Goal: Task Accomplishment & Management: Use online tool/utility

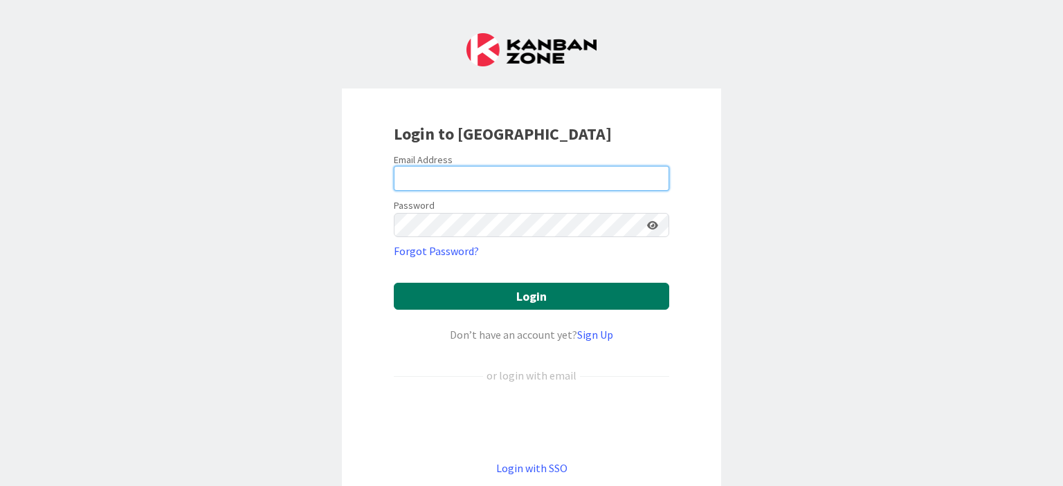
type input "[PERSON_NAME][EMAIL_ADDRESS][PERSON_NAME][DOMAIN_NAME]"
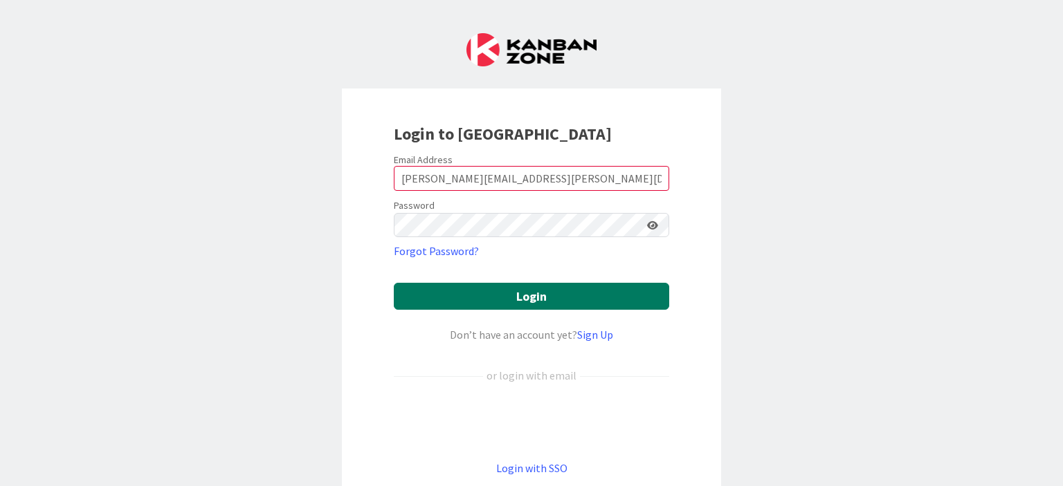
click at [535, 292] on button "Login" at bounding box center [531, 296] width 275 height 27
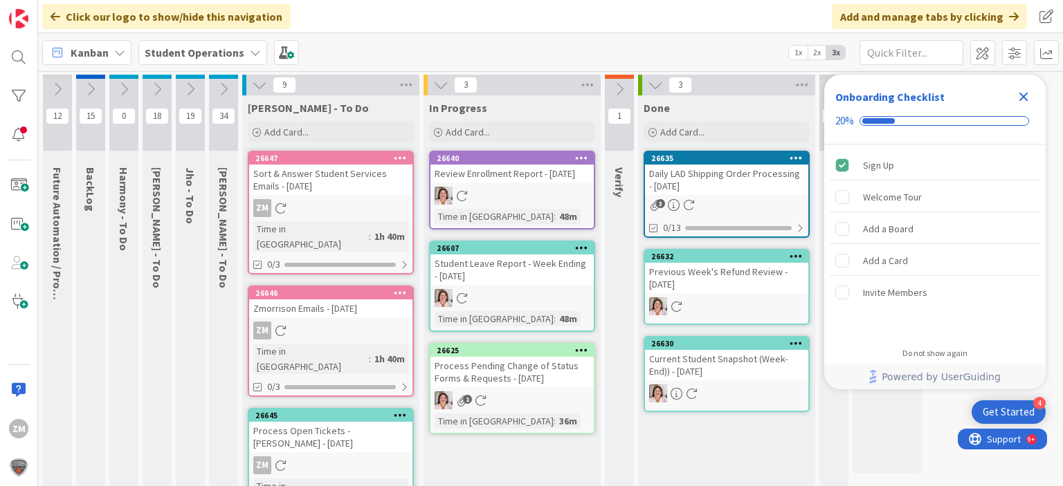
click at [1027, 99] on icon "Close Checklist" at bounding box center [1023, 97] width 9 height 9
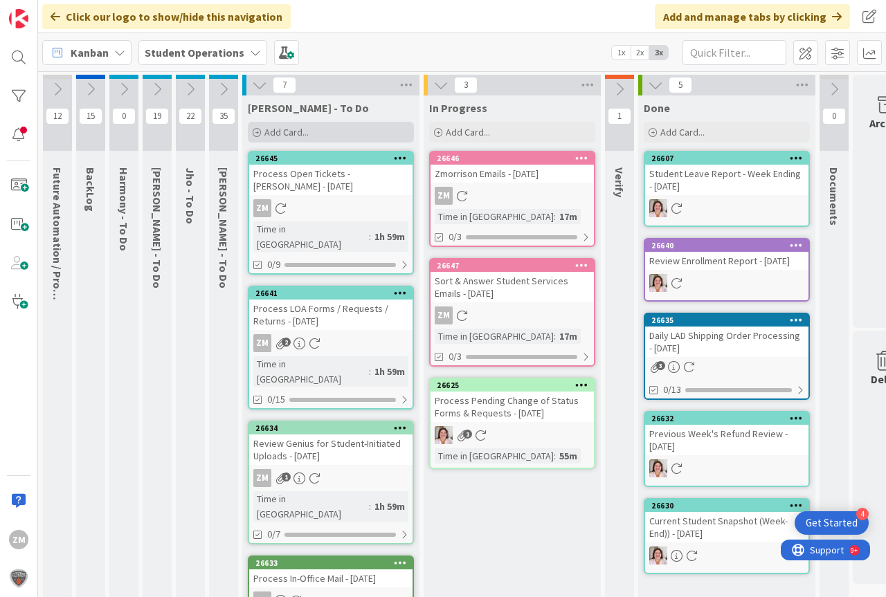
click at [289, 129] on span "Add Card..." at bounding box center [286, 132] width 44 height 12
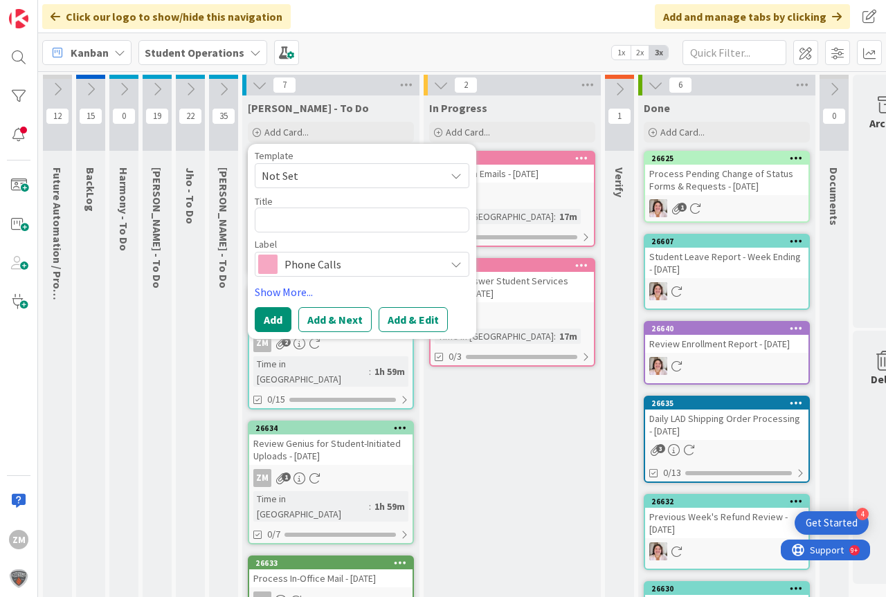
click at [456, 177] on icon at bounding box center [455, 175] width 11 height 11
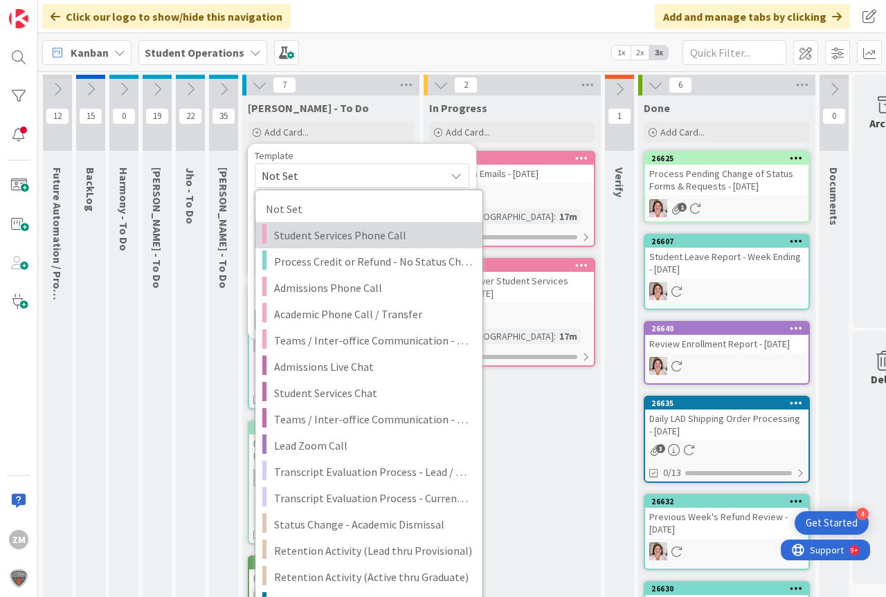
click at [329, 239] on span "Student Services Phone Call" at bounding box center [373, 235] width 198 height 18
type textarea "x"
type textarea "Student Services Phone Call"
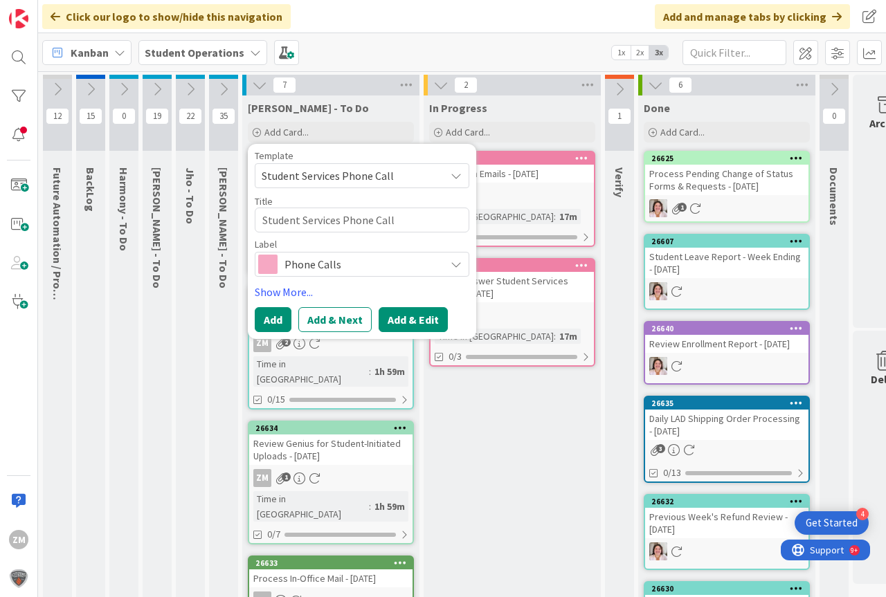
click at [410, 319] on button "Add & Edit" at bounding box center [413, 319] width 69 height 25
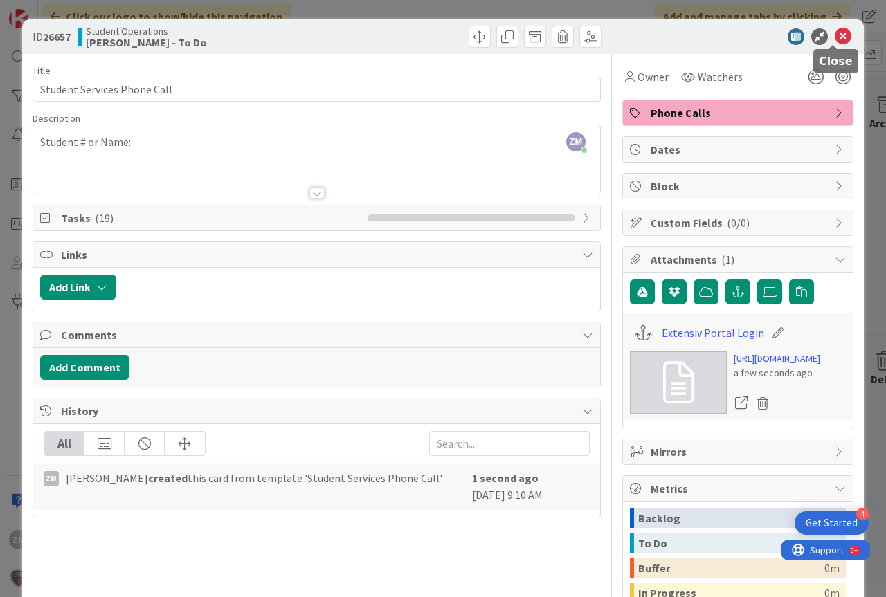
click at [835, 40] on icon at bounding box center [843, 36] width 17 height 17
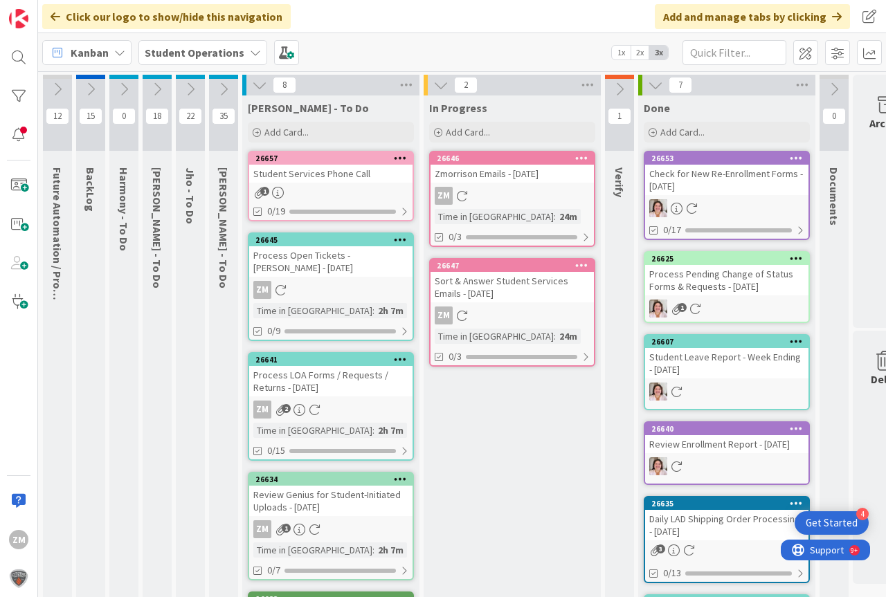
click at [398, 158] on icon at bounding box center [400, 158] width 13 height 10
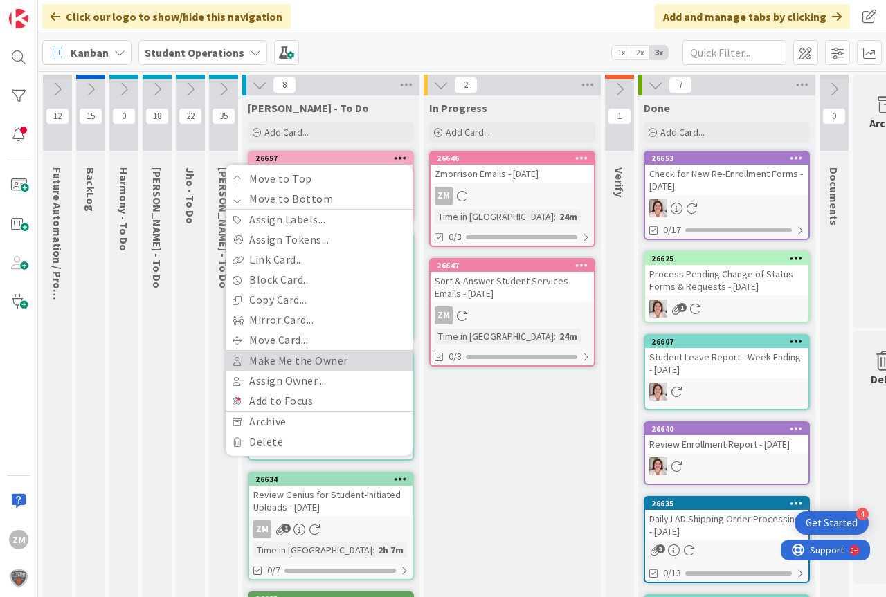
click at [280, 361] on link "Make Me the Owner" at bounding box center [319, 361] width 187 height 20
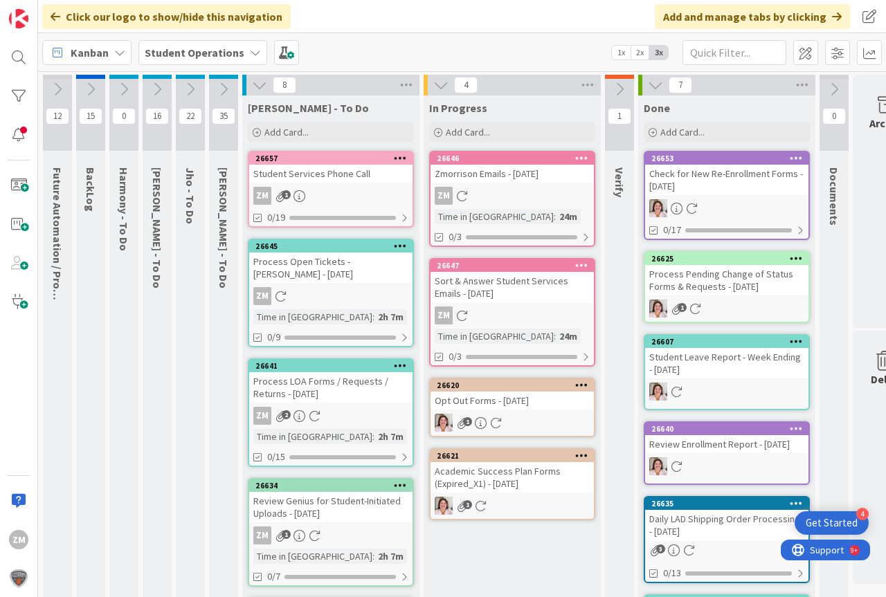
click at [401, 156] on icon at bounding box center [400, 158] width 13 height 10
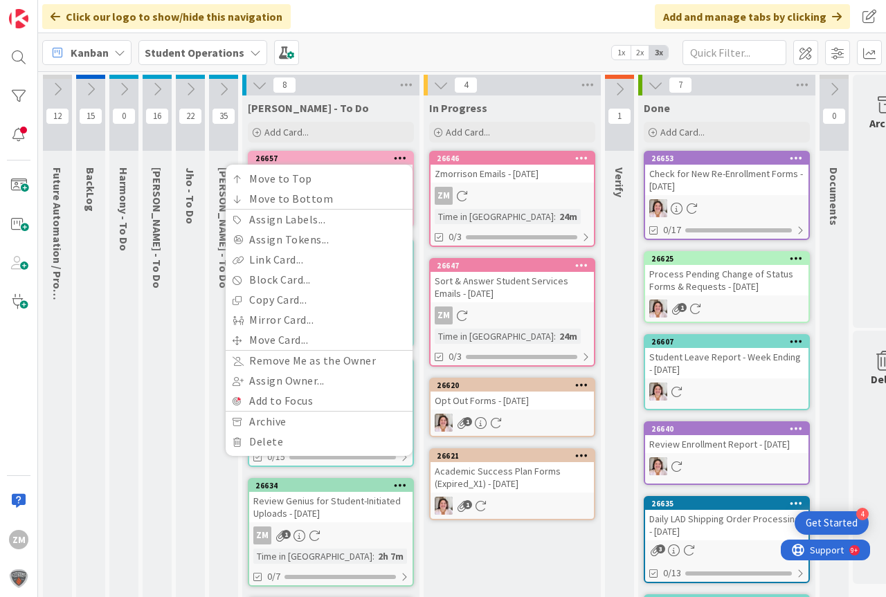
click at [383, 113] on div "[PERSON_NAME] - To Do" at bounding box center [331, 108] width 166 height 14
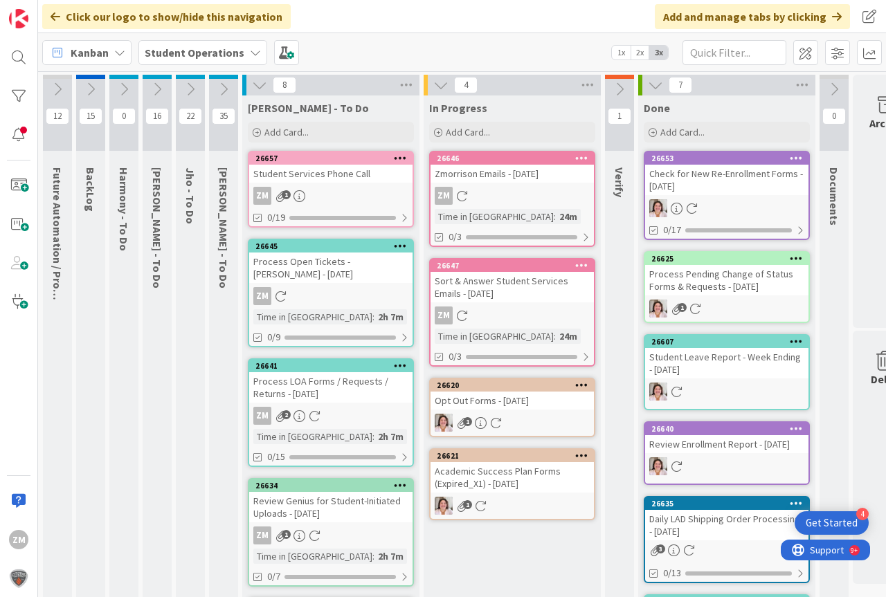
click at [403, 156] on icon at bounding box center [400, 158] width 13 height 10
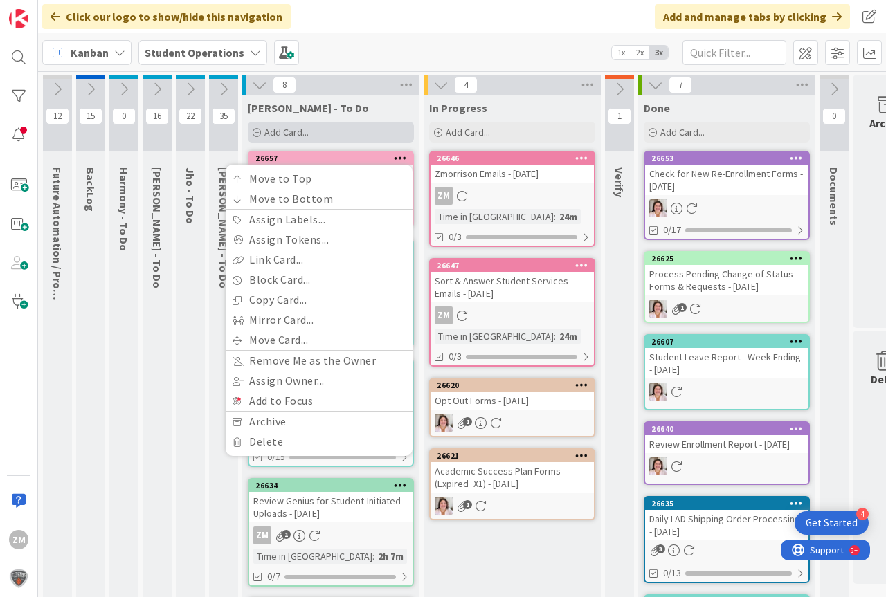
click at [368, 132] on div "Add Card..." at bounding box center [331, 132] width 166 height 21
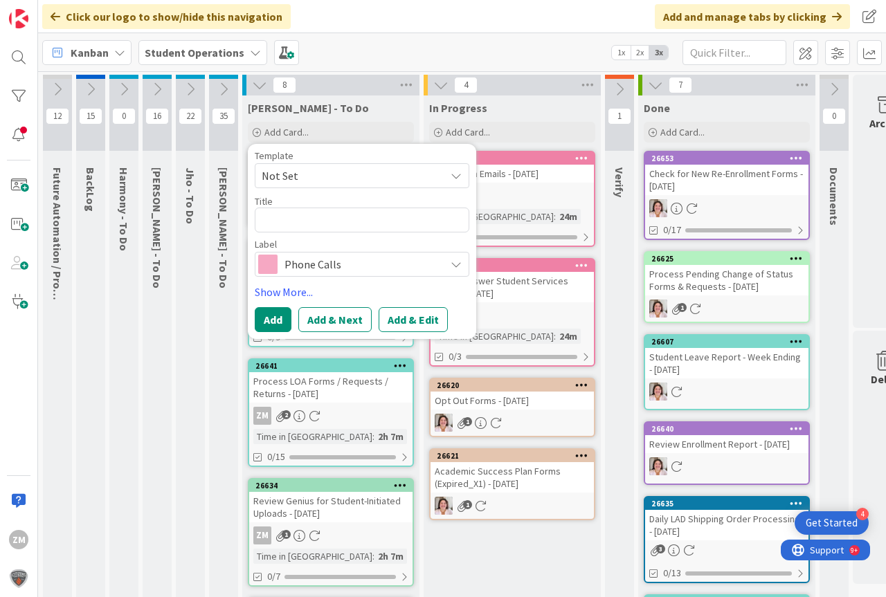
click at [410, 102] on div "[PERSON_NAME] - To Do" at bounding box center [331, 108] width 166 height 14
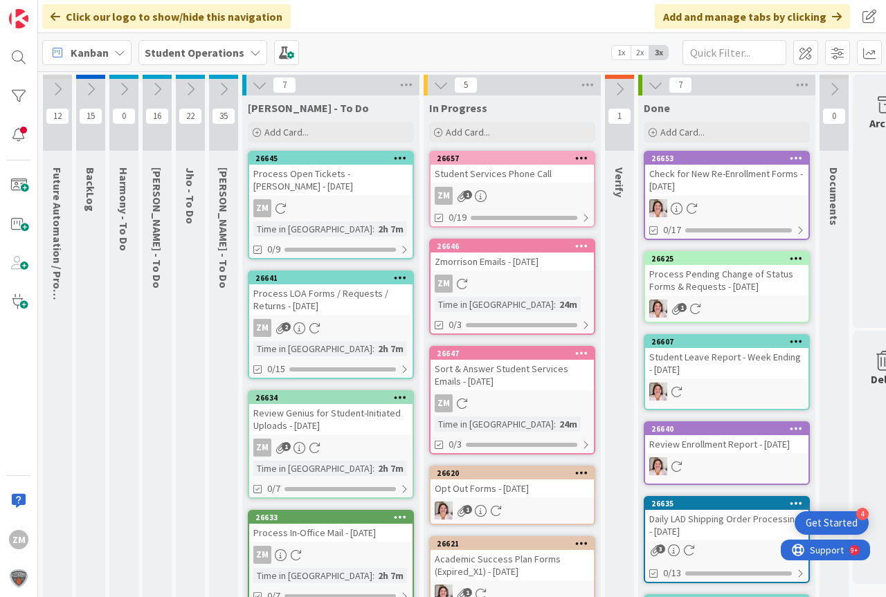
click at [516, 190] on div "ZM 1" at bounding box center [511, 196] width 163 height 18
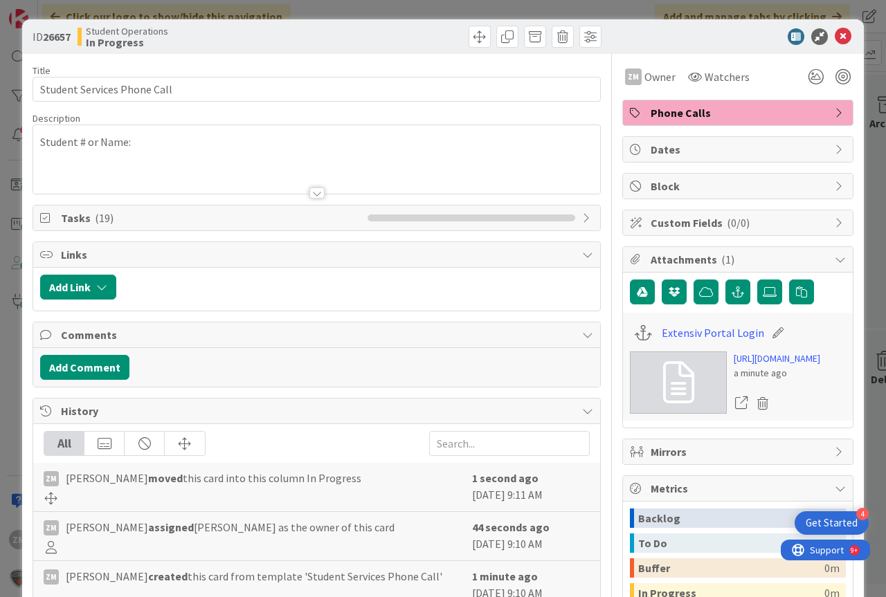
click at [154, 138] on p "Student # or Name:" at bounding box center [316, 142] width 553 height 16
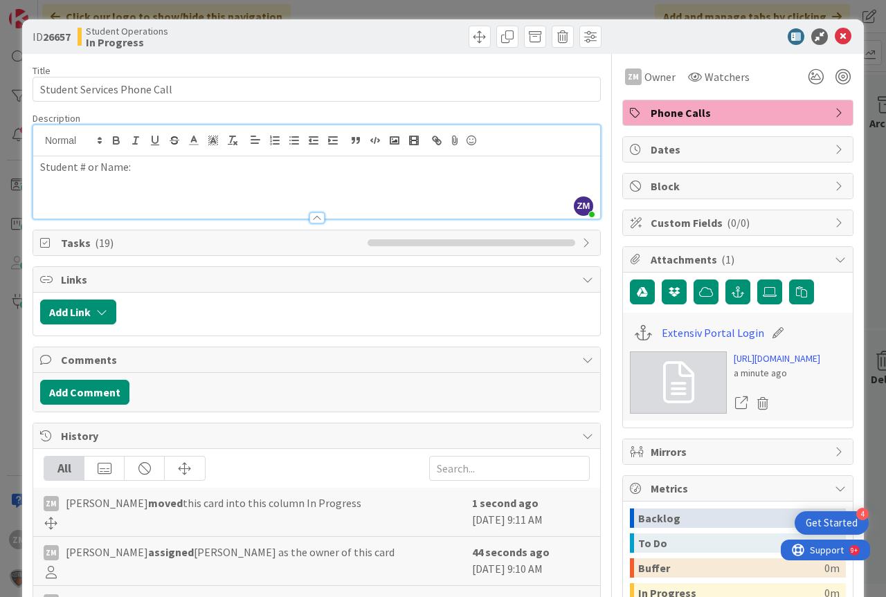
click at [155, 171] on p "Student # or Name:" at bounding box center [316, 167] width 553 height 16
click at [835, 33] on icon at bounding box center [843, 36] width 17 height 17
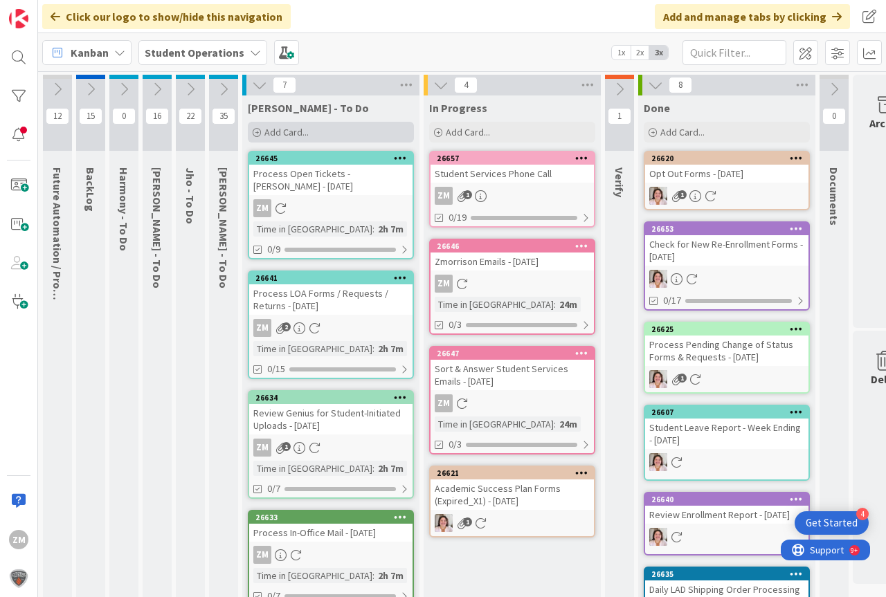
click at [273, 131] on span "Add Card..." at bounding box center [286, 132] width 44 height 12
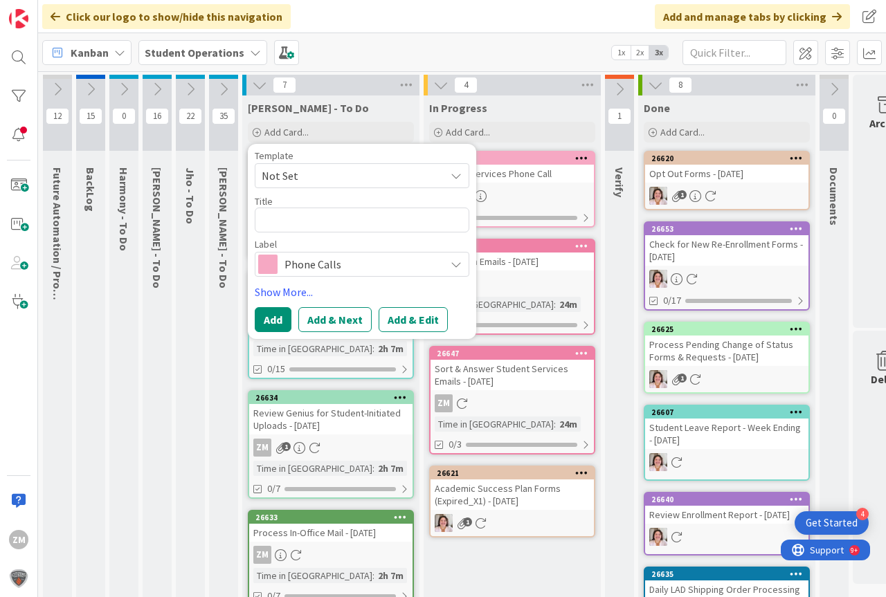
click at [459, 175] on icon at bounding box center [455, 175] width 11 height 11
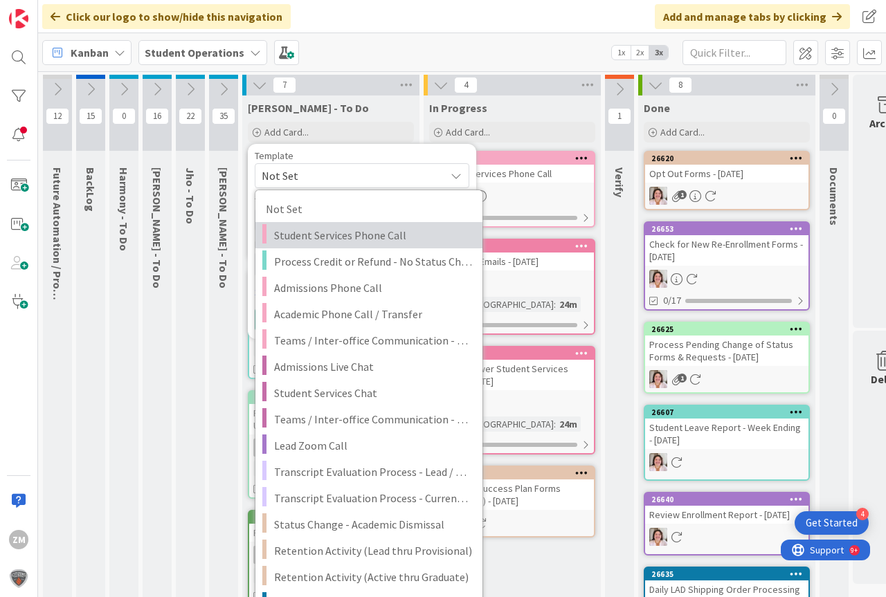
click at [311, 235] on span "Student Services Phone Call" at bounding box center [373, 235] width 198 height 18
type textarea "x"
type textarea "Student Services Phone Call"
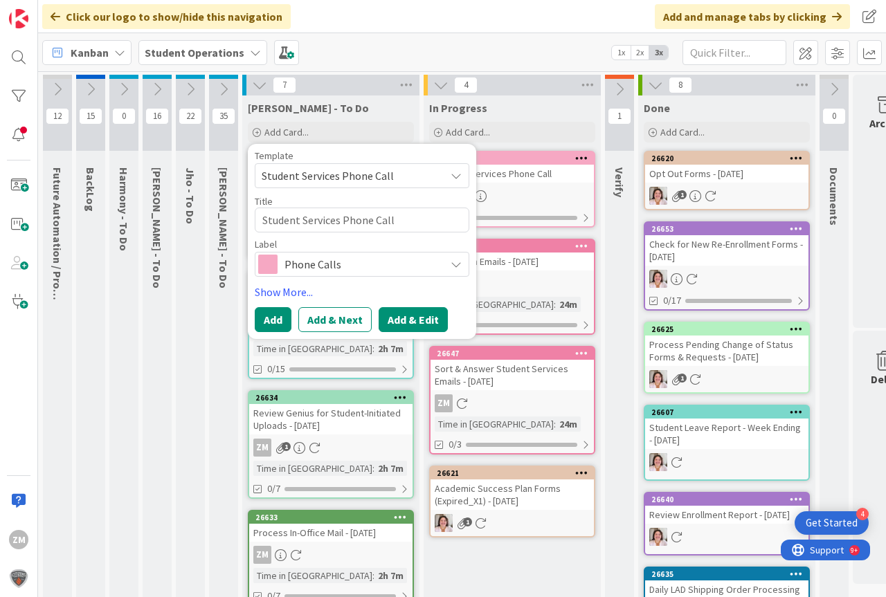
click at [408, 316] on button "Add & Edit" at bounding box center [413, 319] width 69 height 25
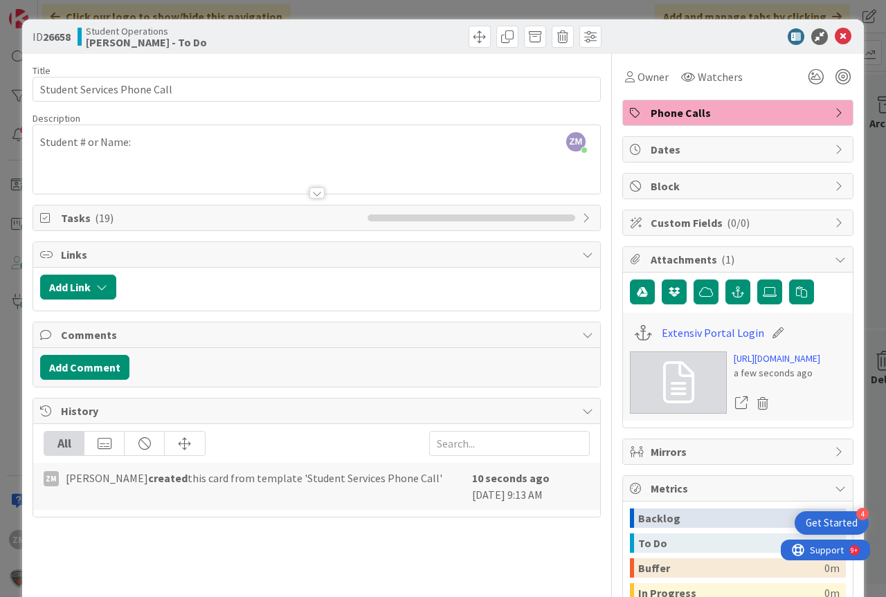
click at [140, 143] on div "ZM [PERSON_NAME] just joined Student # or Name:" at bounding box center [316, 159] width 567 height 69
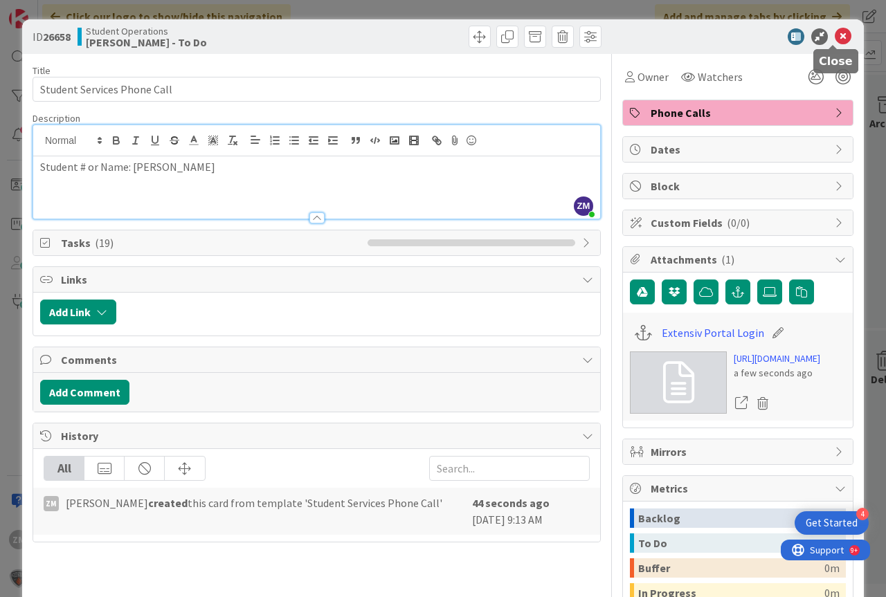
click at [835, 36] on icon at bounding box center [843, 36] width 17 height 17
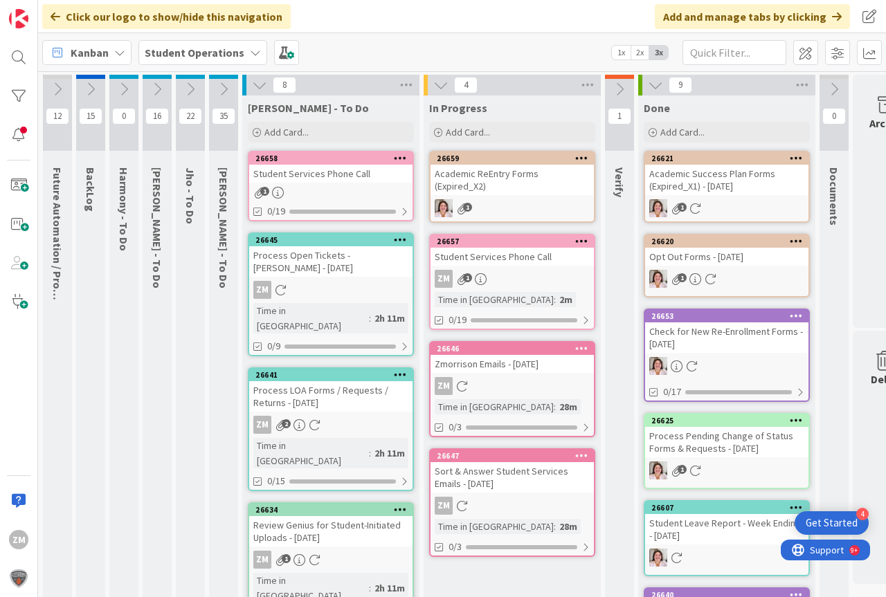
click at [396, 159] on icon at bounding box center [400, 158] width 13 height 10
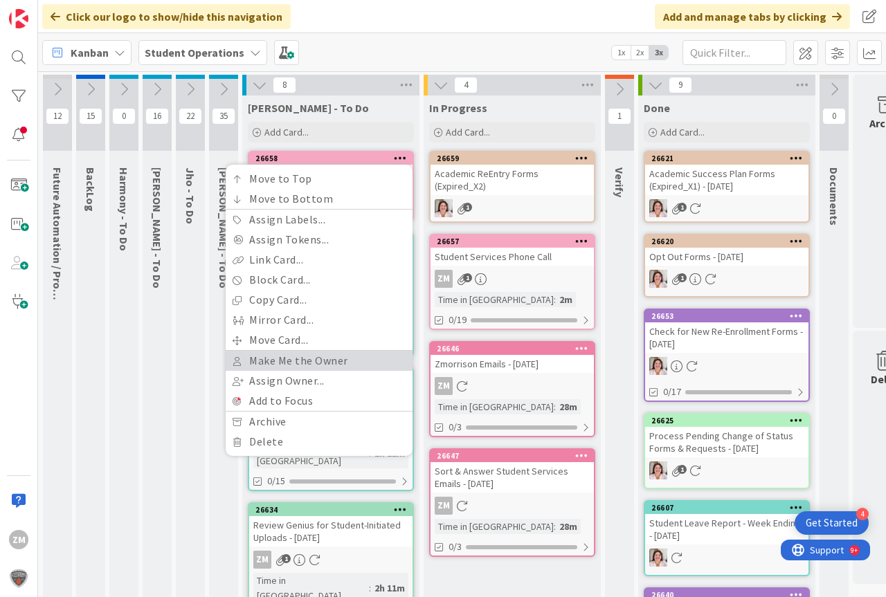
drag, startPoint x: 310, startPoint y: 361, endPoint x: 317, endPoint y: 349, distance: 13.6
click at [311, 359] on link "Make Me the Owner" at bounding box center [319, 361] width 187 height 20
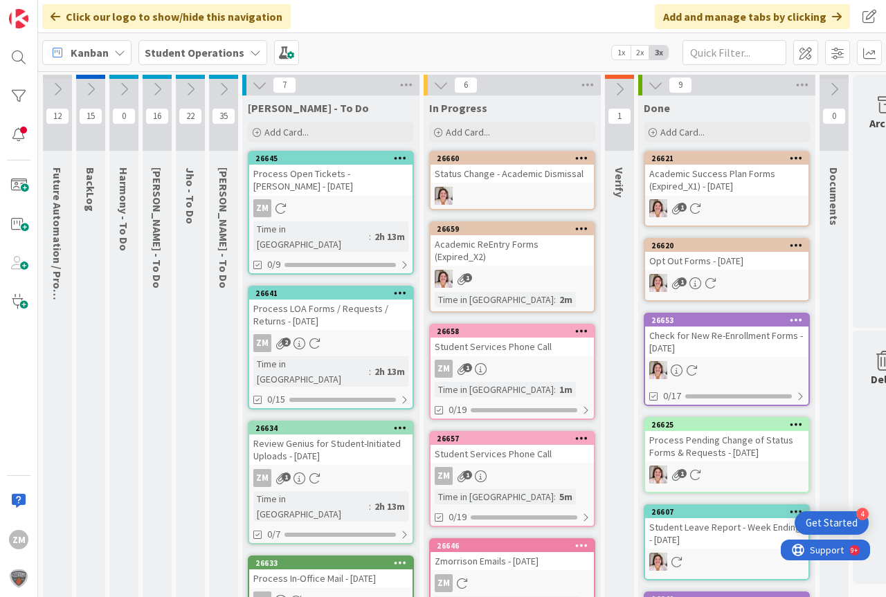
click at [507, 369] on link "26658 Student Services Phone Call ZM 1 Time in Column : 1m 0/19" at bounding box center [512, 372] width 166 height 96
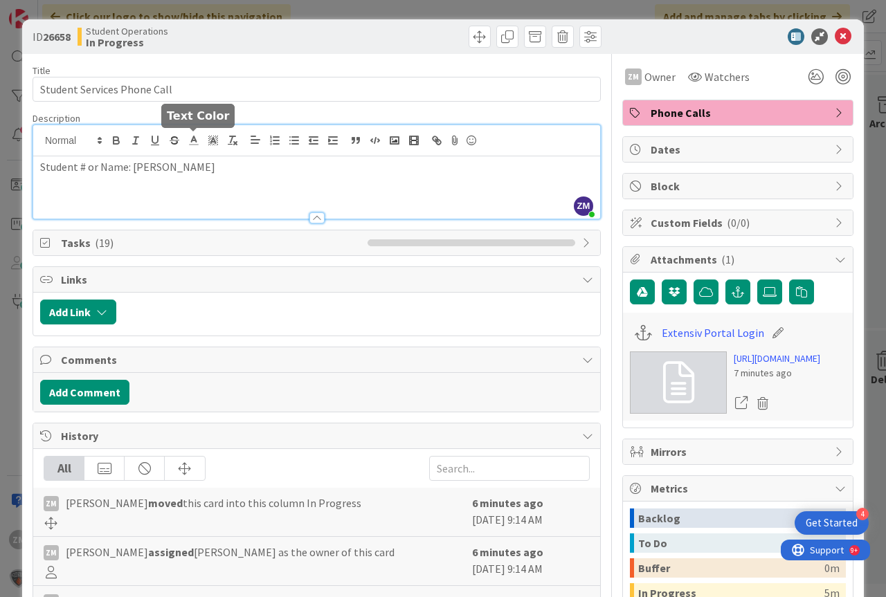
click at [192, 143] on div "ZM [PERSON_NAME] just joined Student # or Name: [PERSON_NAME]" at bounding box center [316, 171] width 567 height 93
click at [835, 37] on icon at bounding box center [843, 36] width 17 height 17
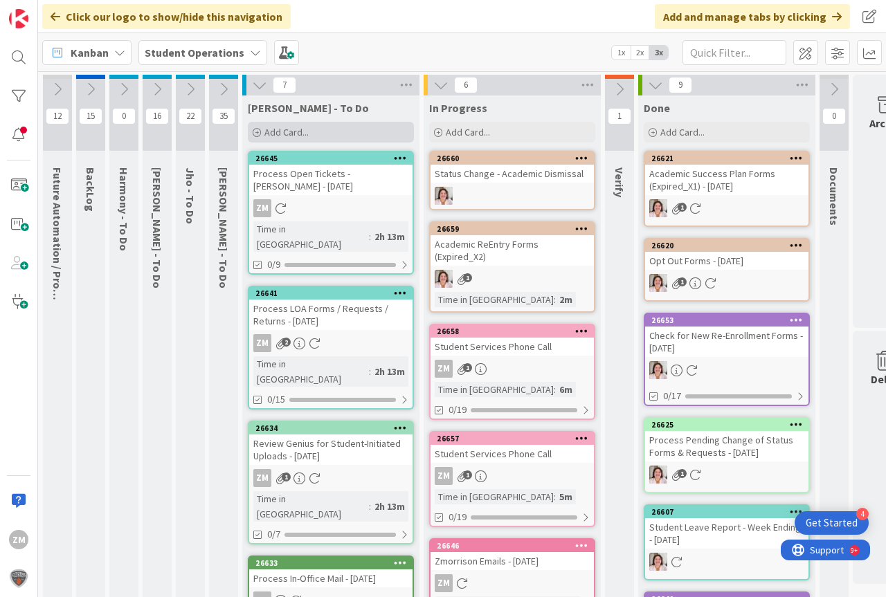
click at [283, 131] on span "Add Card..." at bounding box center [286, 132] width 44 height 12
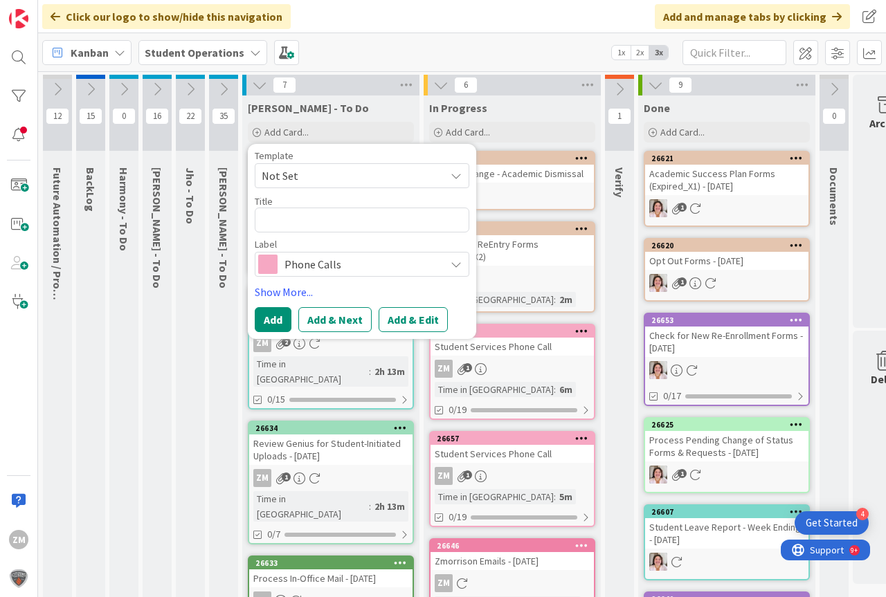
click at [458, 180] on icon at bounding box center [455, 175] width 11 height 11
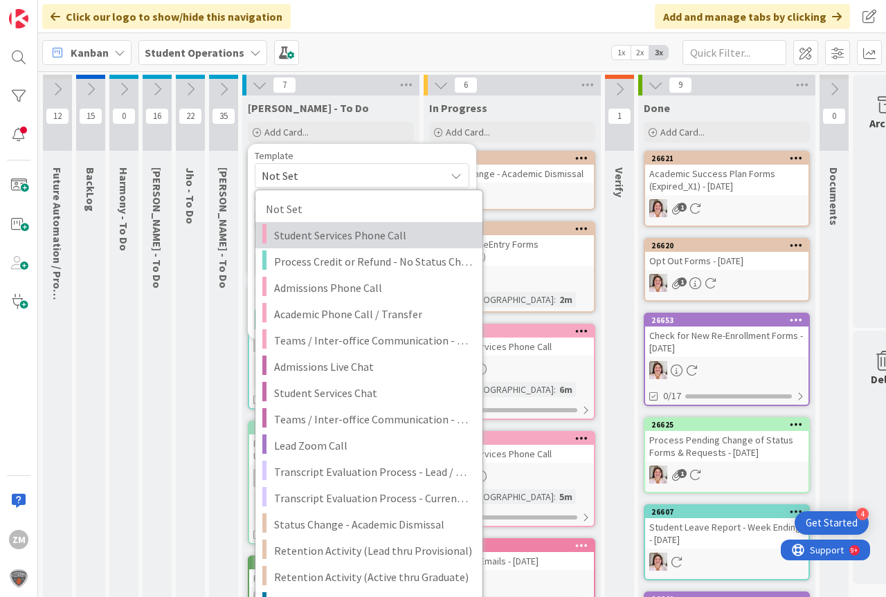
click at [370, 233] on span "Student Services Phone Call" at bounding box center [373, 235] width 198 height 18
type textarea "x"
type textarea "Student Services Phone Call"
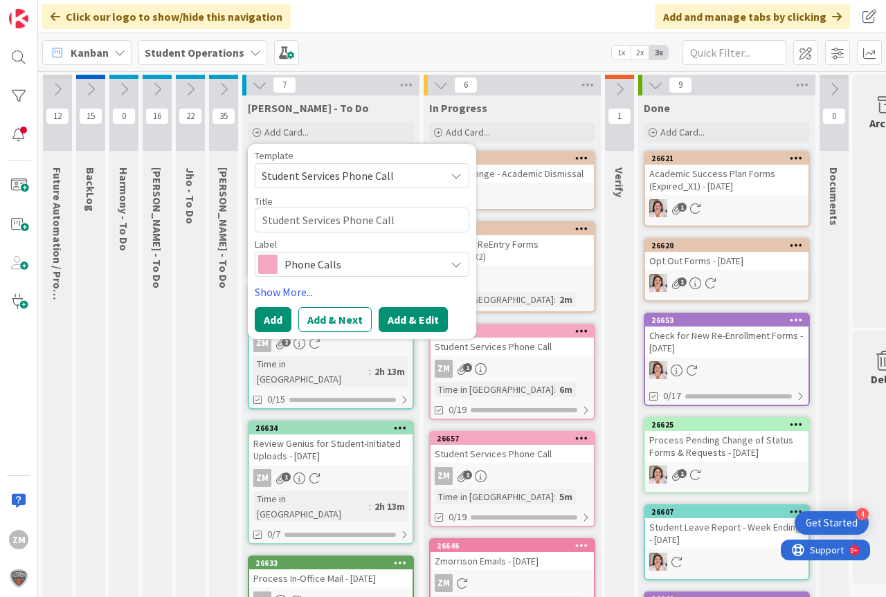
click at [418, 318] on button "Add & Edit" at bounding box center [413, 319] width 69 height 25
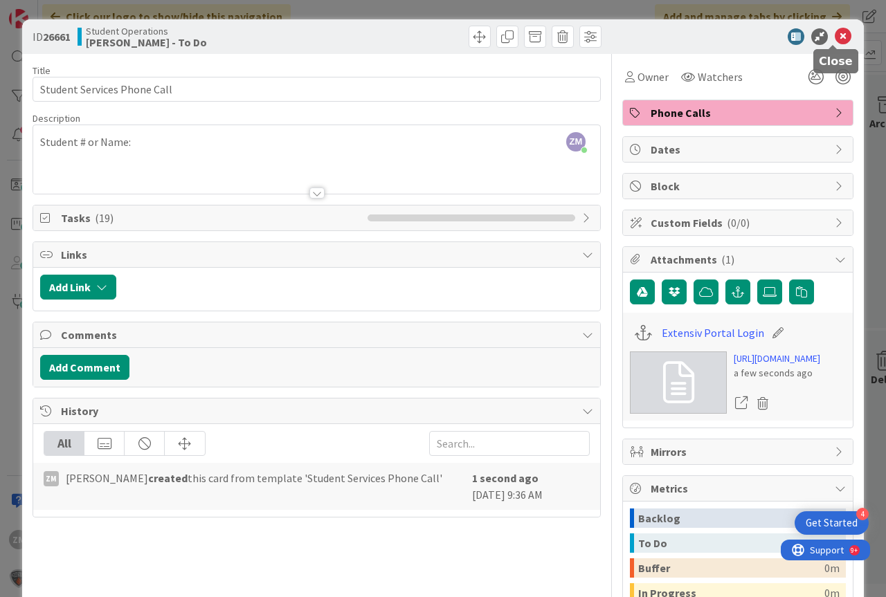
click at [835, 37] on icon at bounding box center [843, 36] width 17 height 17
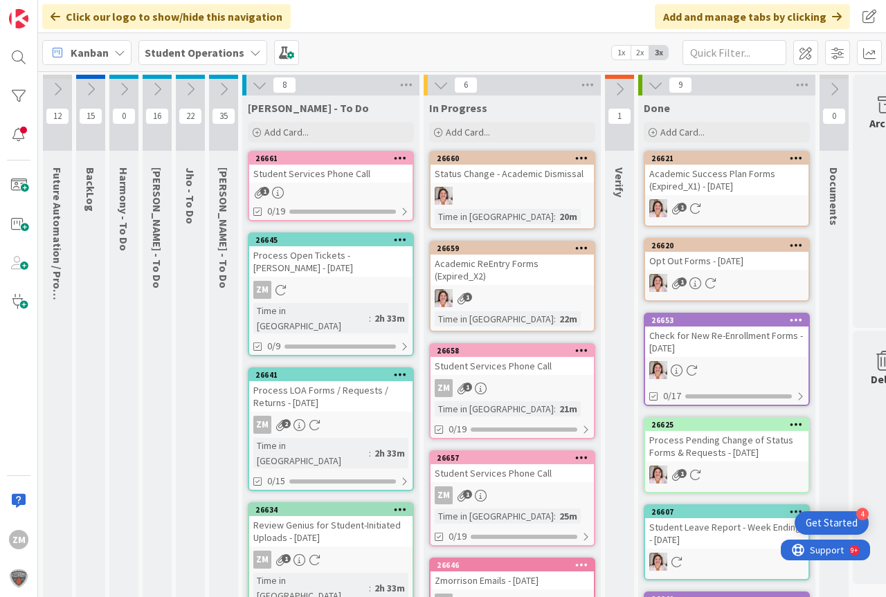
click at [396, 159] on icon at bounding box center [400, 158] width 13 height 10
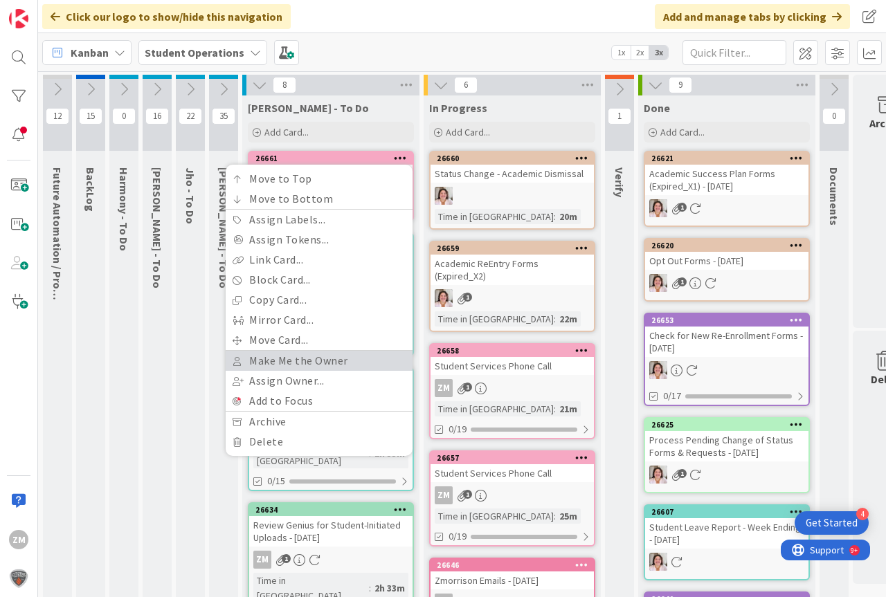
click at [300, 366] on link "Make Me the Owner" at bounding box center [319, 361] width 187 height 20
